Goal: Information Seeking & Learning: Learn about a topic

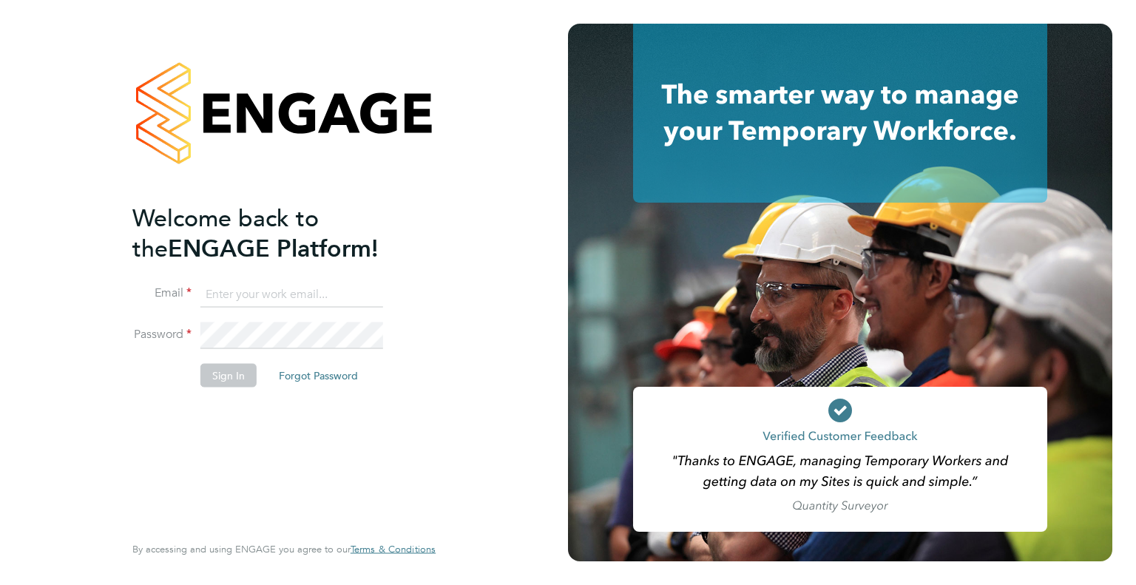
type input "leah.seber@buildrec.com"
click at [236, 363] on button "Sign In" at bounding box center [228, 375] width 56 height 24
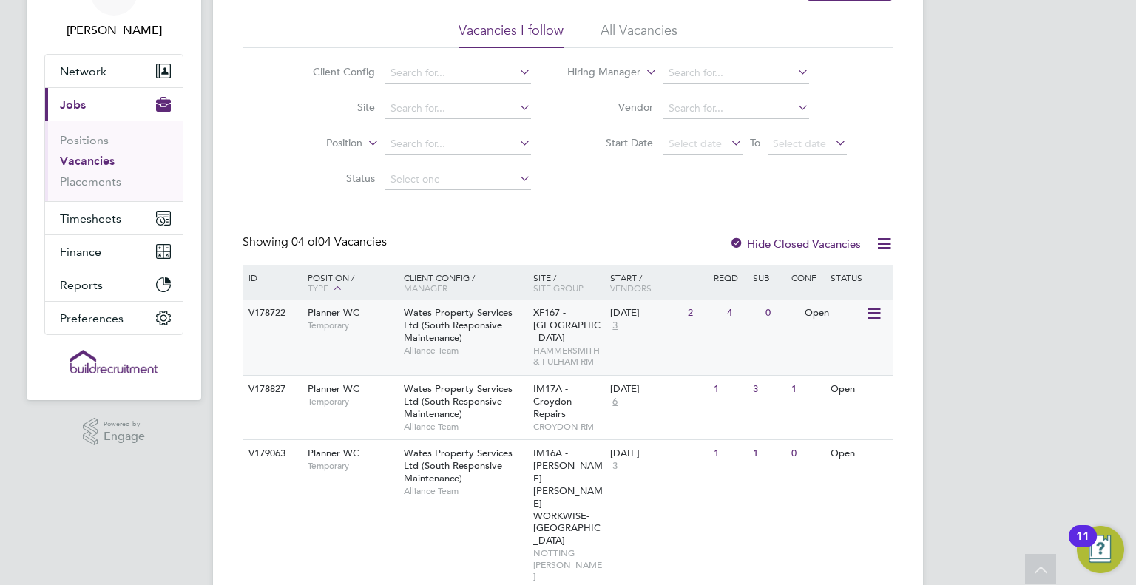
scroll to position [149, 0]
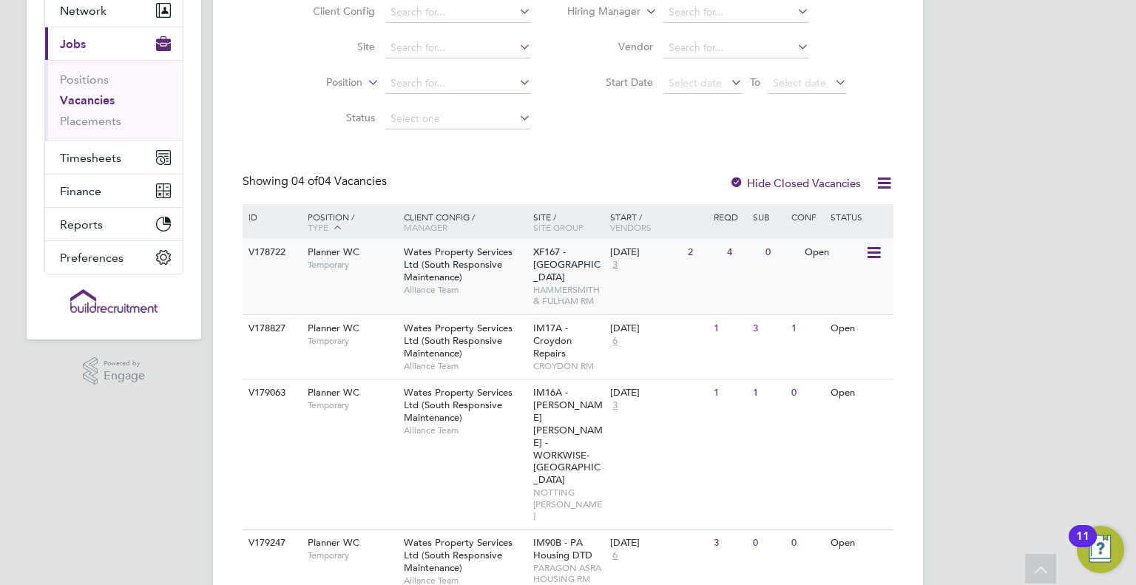
click at [371, 286] on div "V178722 Planner WC Temporary Wates Property Services Ltd (South Responsive Main…" at bounding box center [568, 276] width 651 height 75
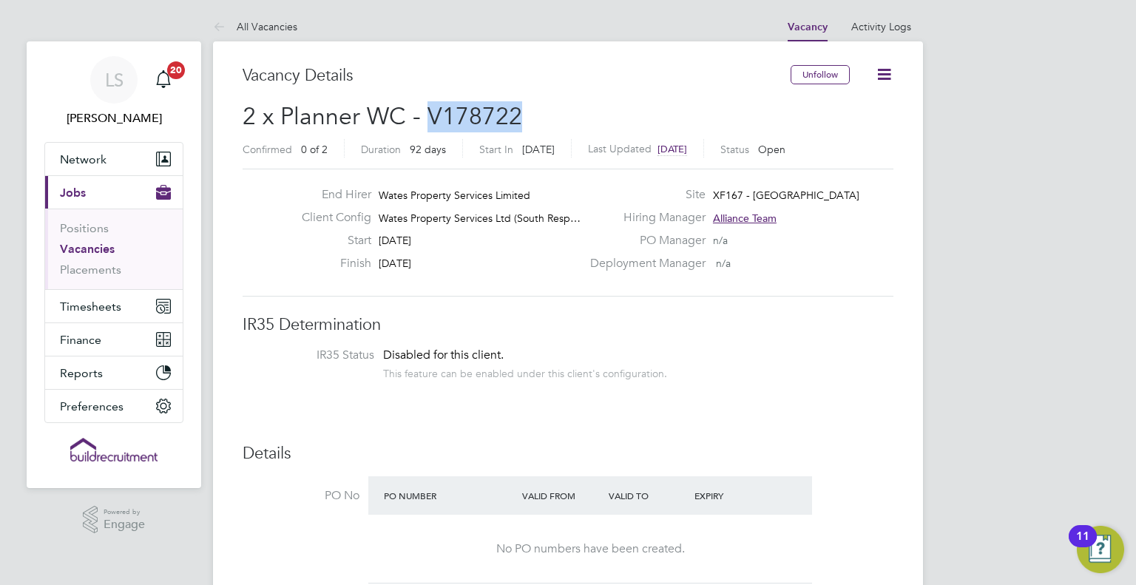
drag, startPoint x: 527, startPoint y: 119, endPoint x: 428, endPoint y: 128, distance: 99.5
click at [428, 128] on h2 "2 x Planner WC - V178722 Confirmed 0 of 2 Duration 92 days Start In Yesterday L…" at bounding box center [568, 132] width 651 height 62
copy span "V178722"
click at [95, 248] on link "Vacancies" at bounding box center [87, 249] width 55 height 14
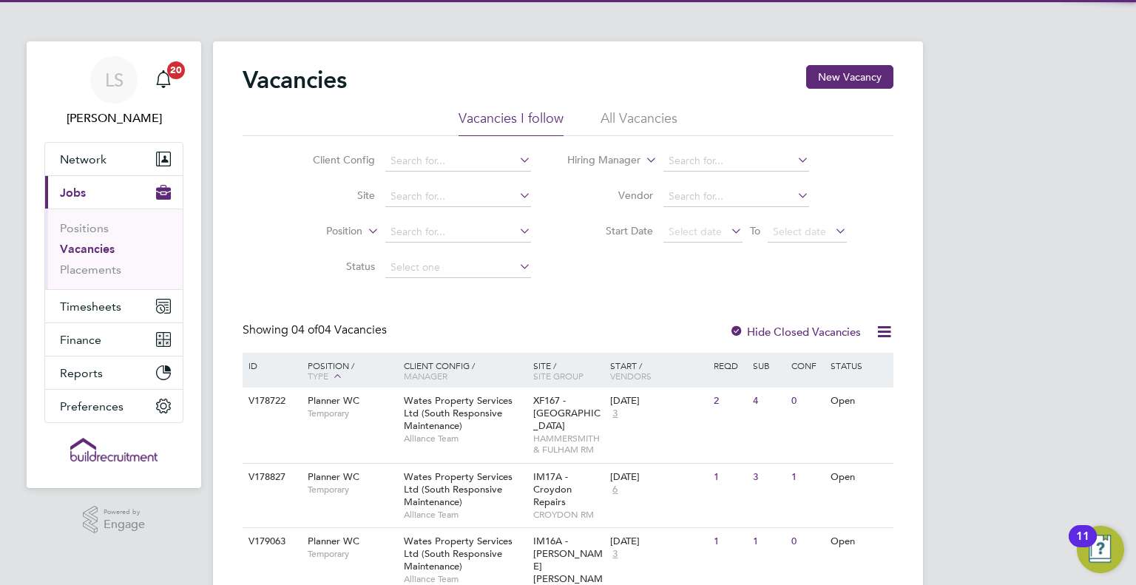
scroll to position [149, 0]
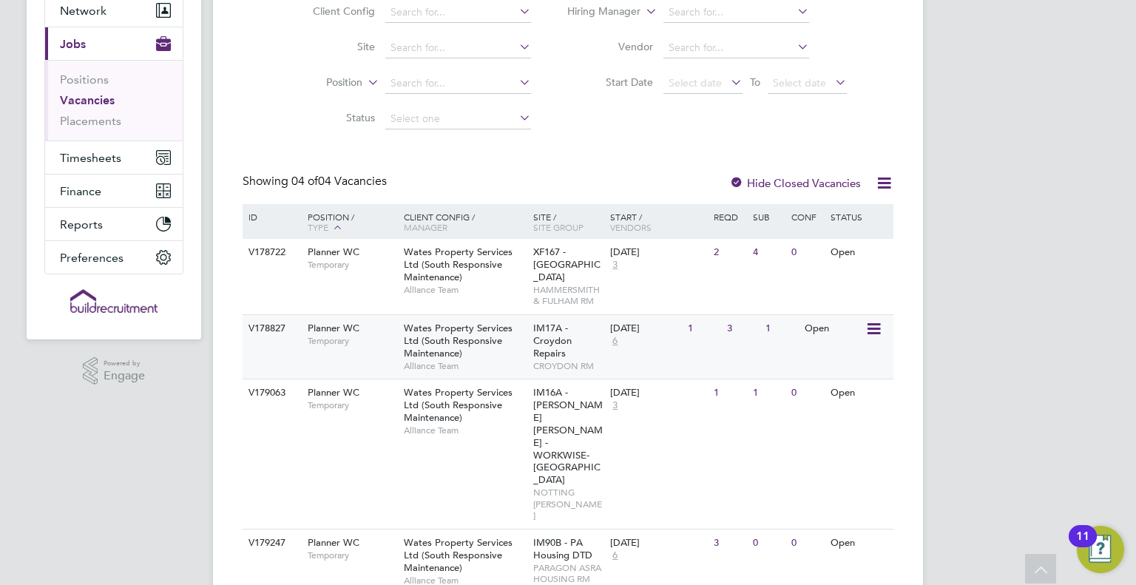
click at [343, 351] on div "Planner WC Temporary" at bounding box center [349, 334] width 104 height 38
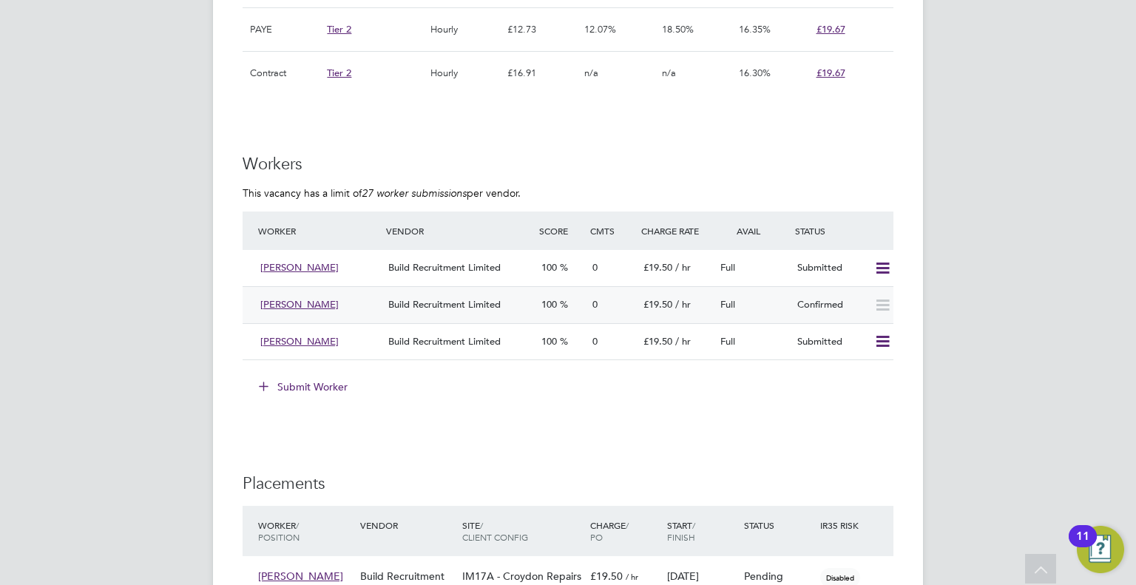
click at [879, 305] on icon at bounding box center [882, 306] width 18 height 12
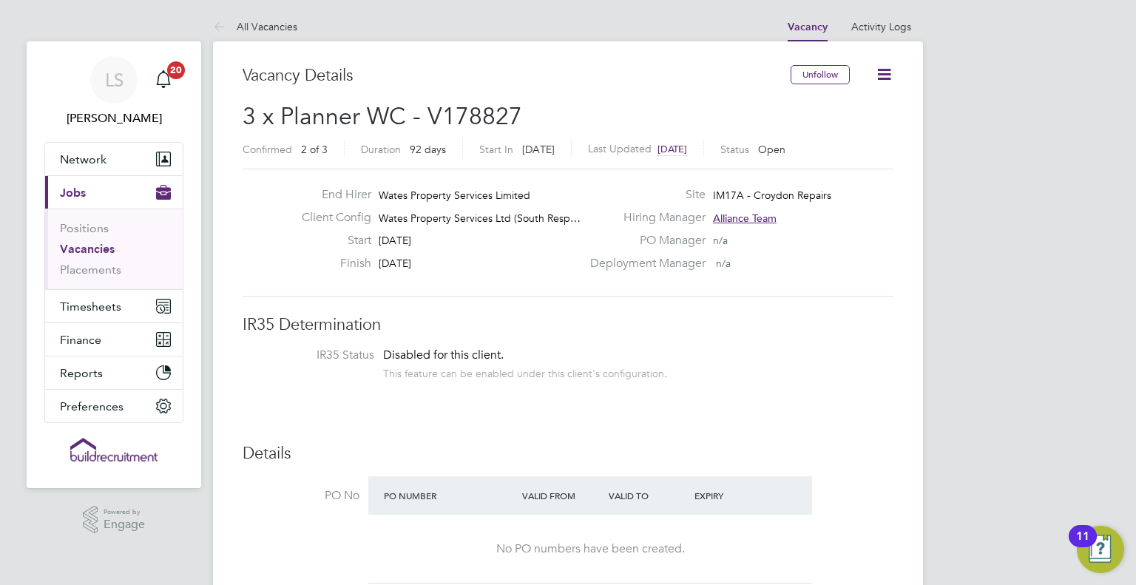
click at [83, 248] on link "Vacancies" at bounding box center [87, 249] width 55 height 14
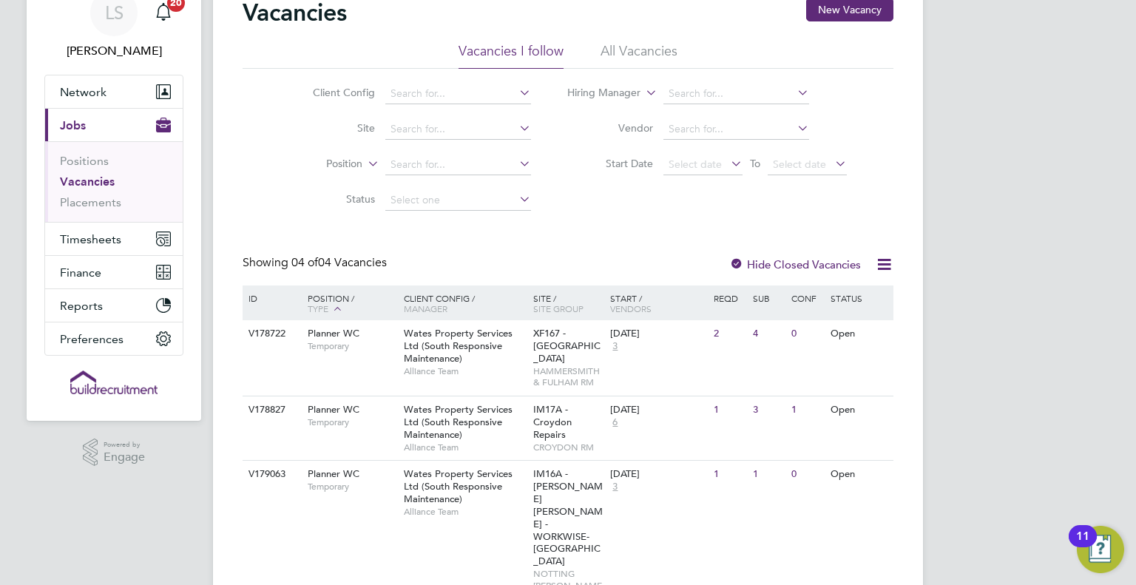
scroll to position [139, 0]
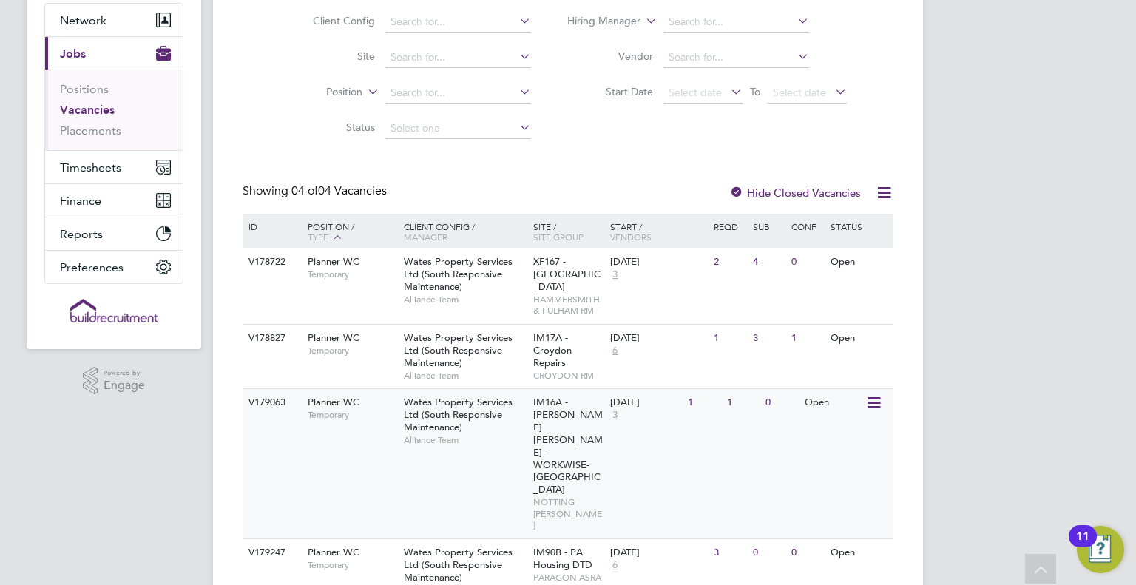
click at [320, 423] on div "Planner WC Temporary" at bounding box center [349, 408] width 104 height 38
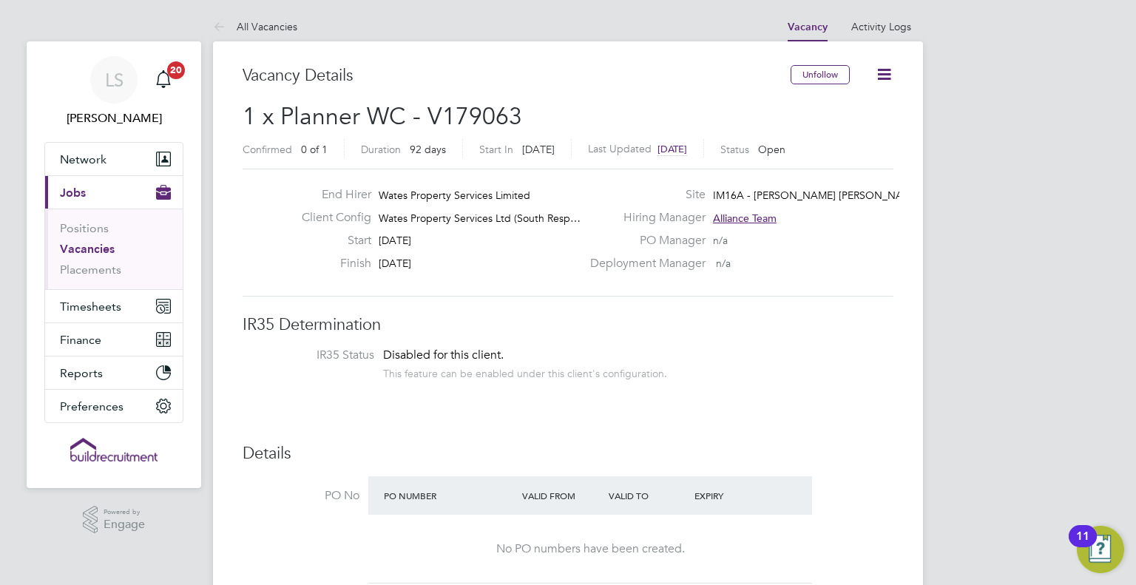
click at [92, 246] on link "Vacancies" at bounding box center [87, 249] width 55 height 14
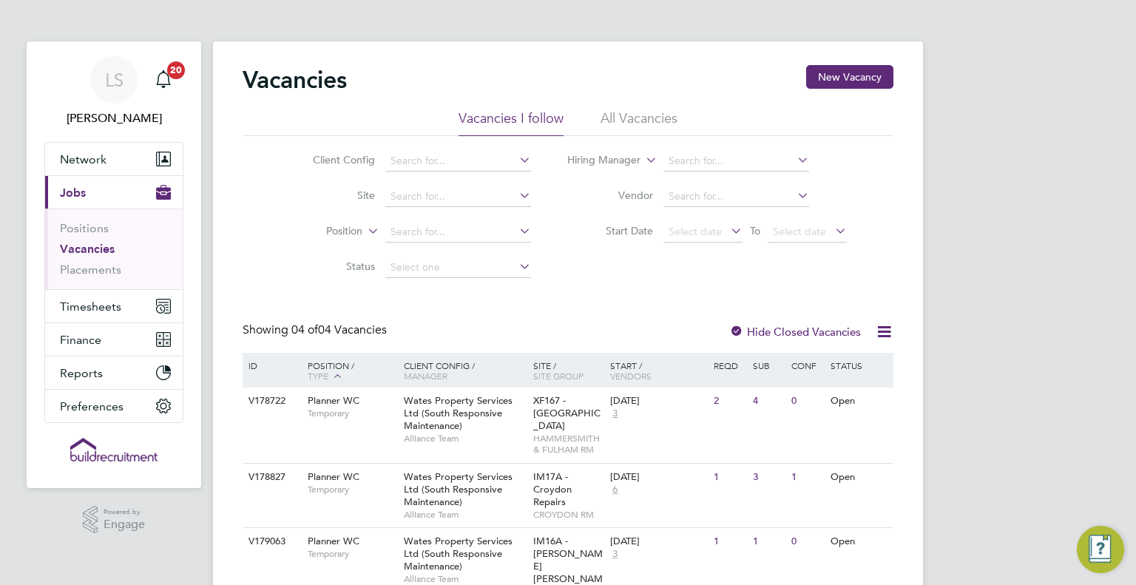
scroll to position [149, 0]
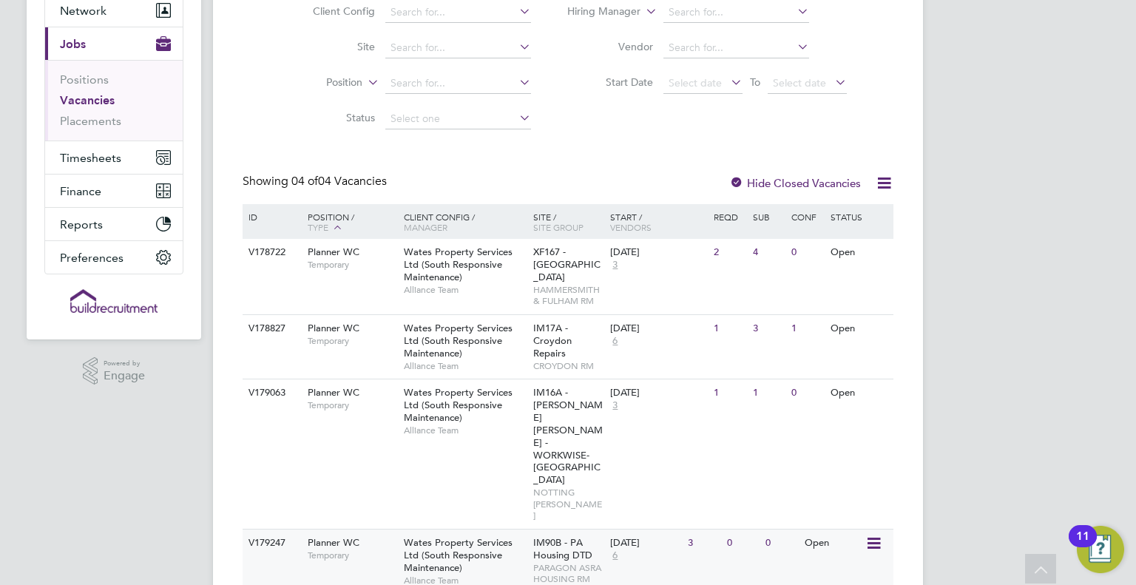
click at [404, 536] on span "Wates Property Services Ltd (South Responsive Maintenance)" at bounding box center [458, 555] width 109 height 38
